Goal: Find specific page/section: Locate a particular part of the current website

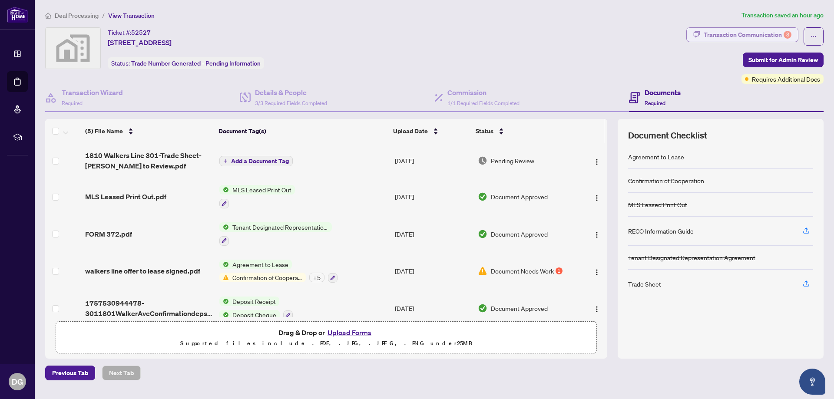
click at [736, 36] on div "Transaction Communication 3" at bounding box center [748, 35] width 88 height 14
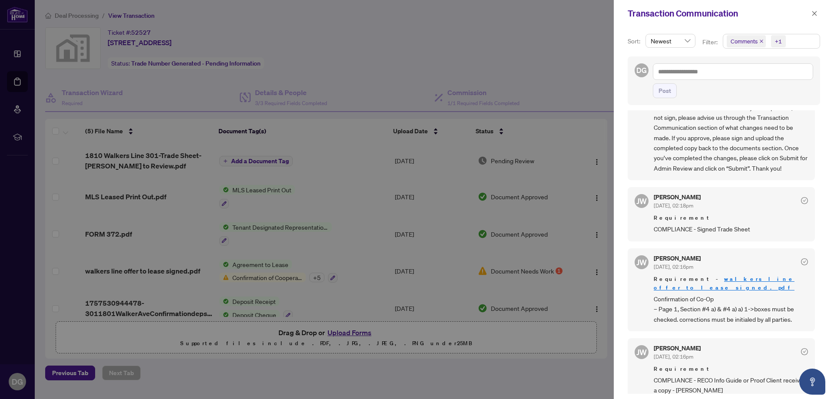
scroll to position [130, 0]
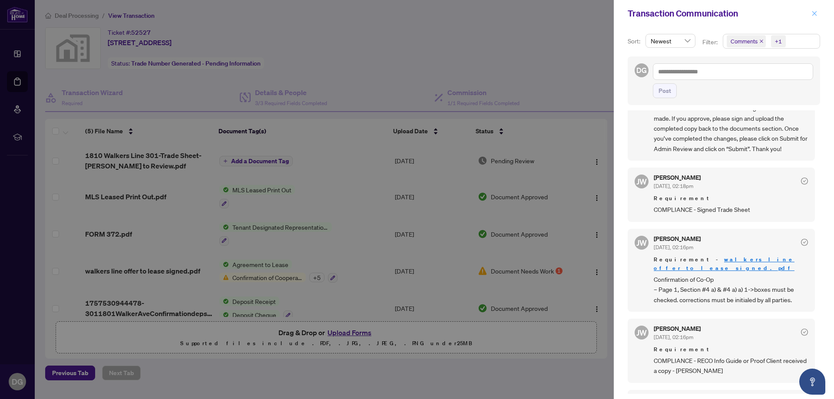
click at [815, 16] on icon "close" at bounding box center [814, 13] width 6 height 6
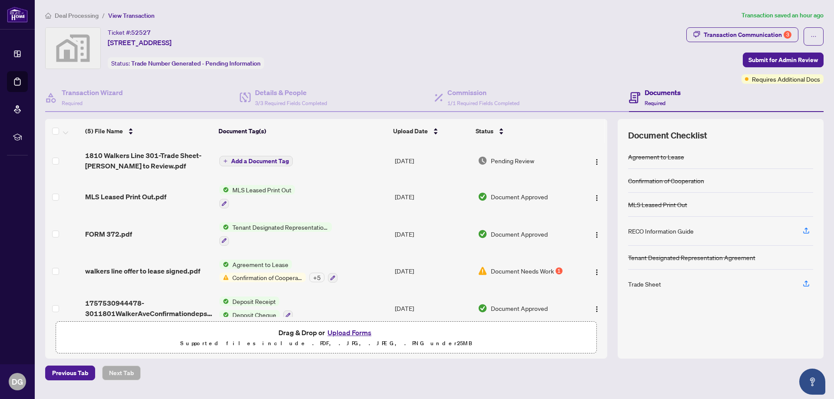
click at [657, 100] on span "Required" at bounding box center [655, 103] width 21 height 7
click at [658, 88] on h4 "Documents" at bounding box center [663, 92] width 36 height 10
click at [654, 105] on span "Required" at bounding box center [655, 103] width 21 height 7
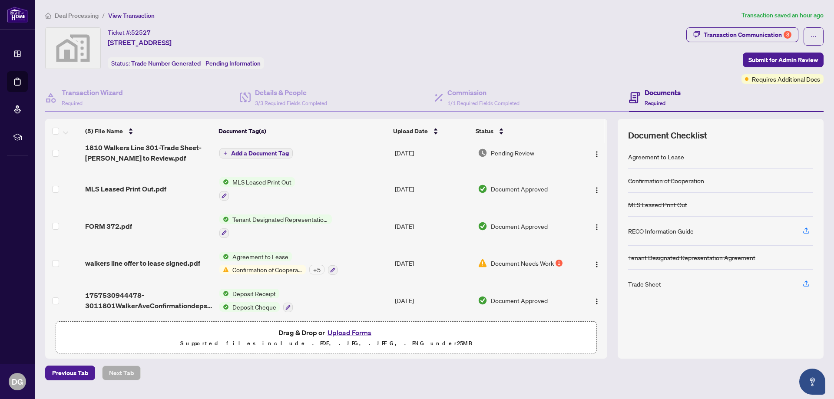
scroll to position [12, 0]
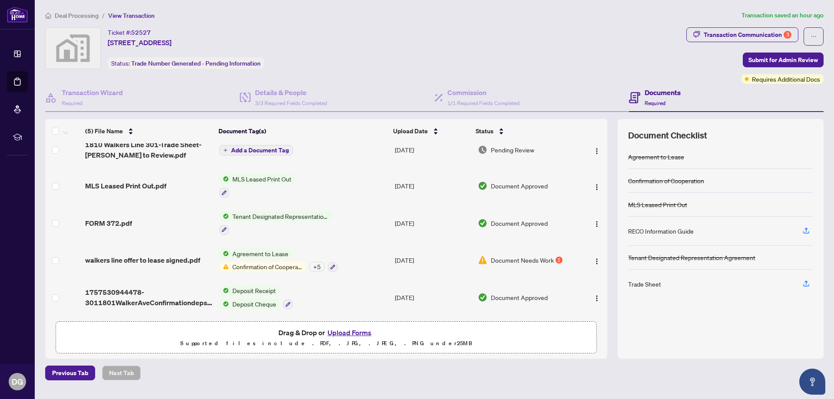
click at [654, 94] on h4 "Documents" at bounding box center [663, 92] width 36 height 10
click at [756, 37] on div "Transaction Communication 3" at bounding box center [748, 35] width 88 height 14
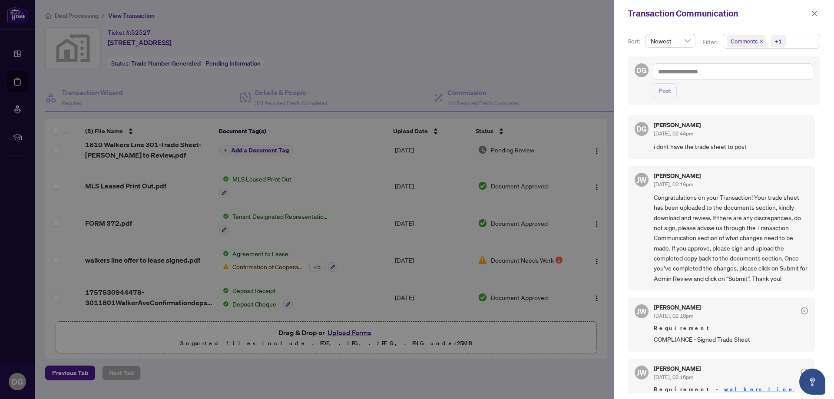
scroll to position [0, 0]
click at [817, 14] on icon "close" at bounding box center [814, 13] width 6 height 6
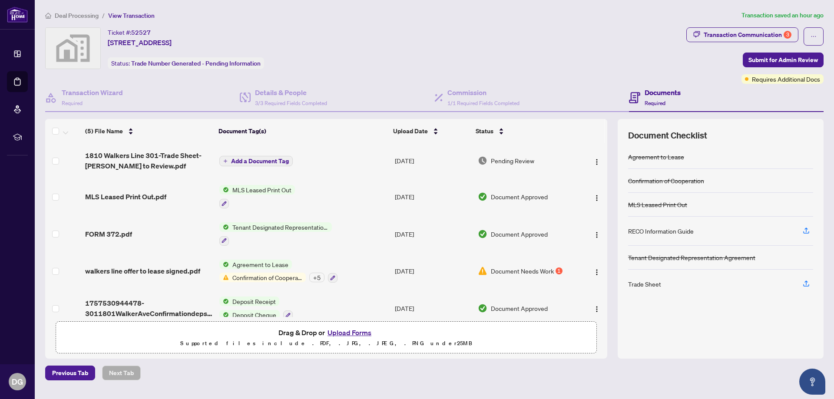
click at [666, 93] on h4 "Documents" at bounding box center [663, 92] width 36 height 10
click at [748, 37] on div "Transaction Communication 3" at bounding box center [748, 35] width 88 height 14
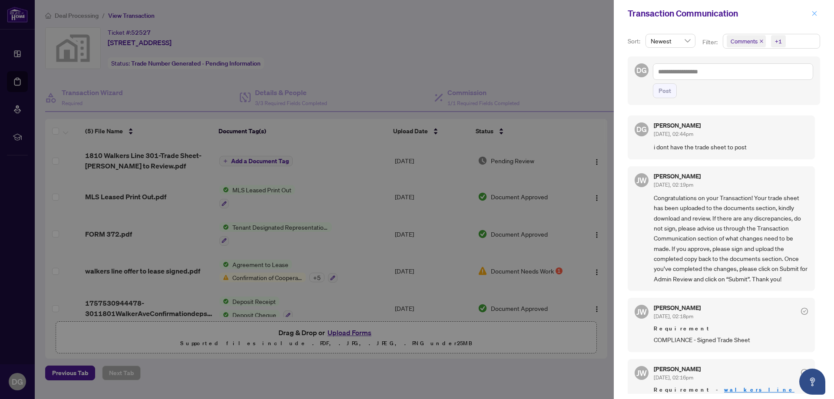
click at [812, 13] on icon "close" at bounding box center [814, 13] width 6 height 6
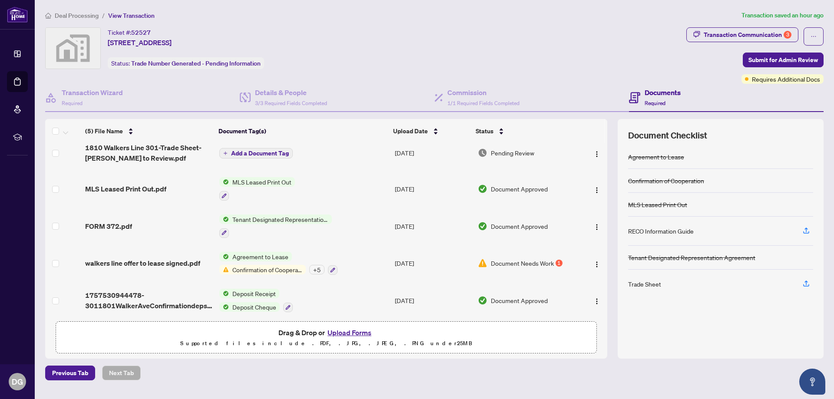
scroll to position [12, 0]
